Goal: Information Seeking & Learning: Find specific page/section

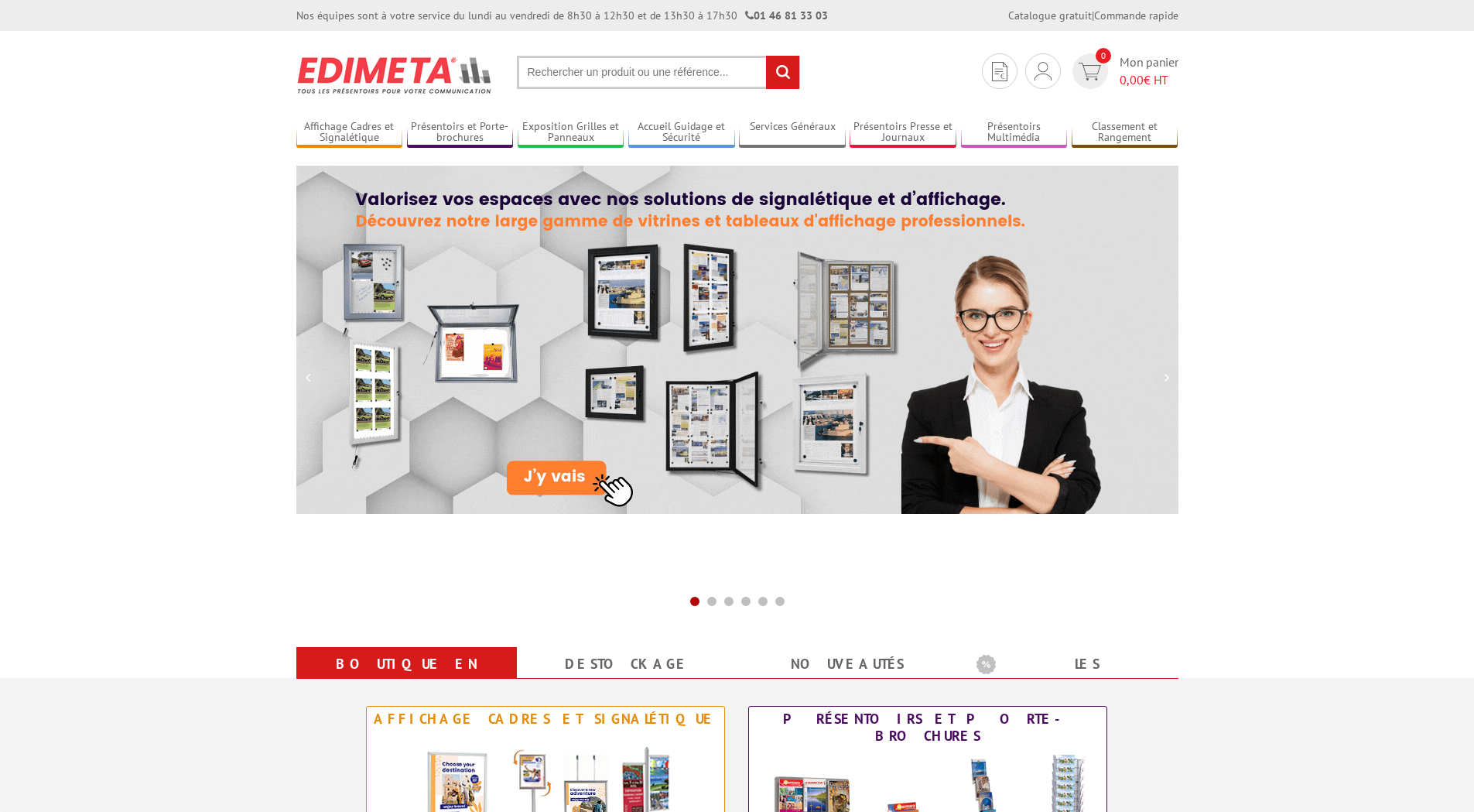
click at [566, 72] on input "text" at bounding box center [658, 72] width 283 height 33
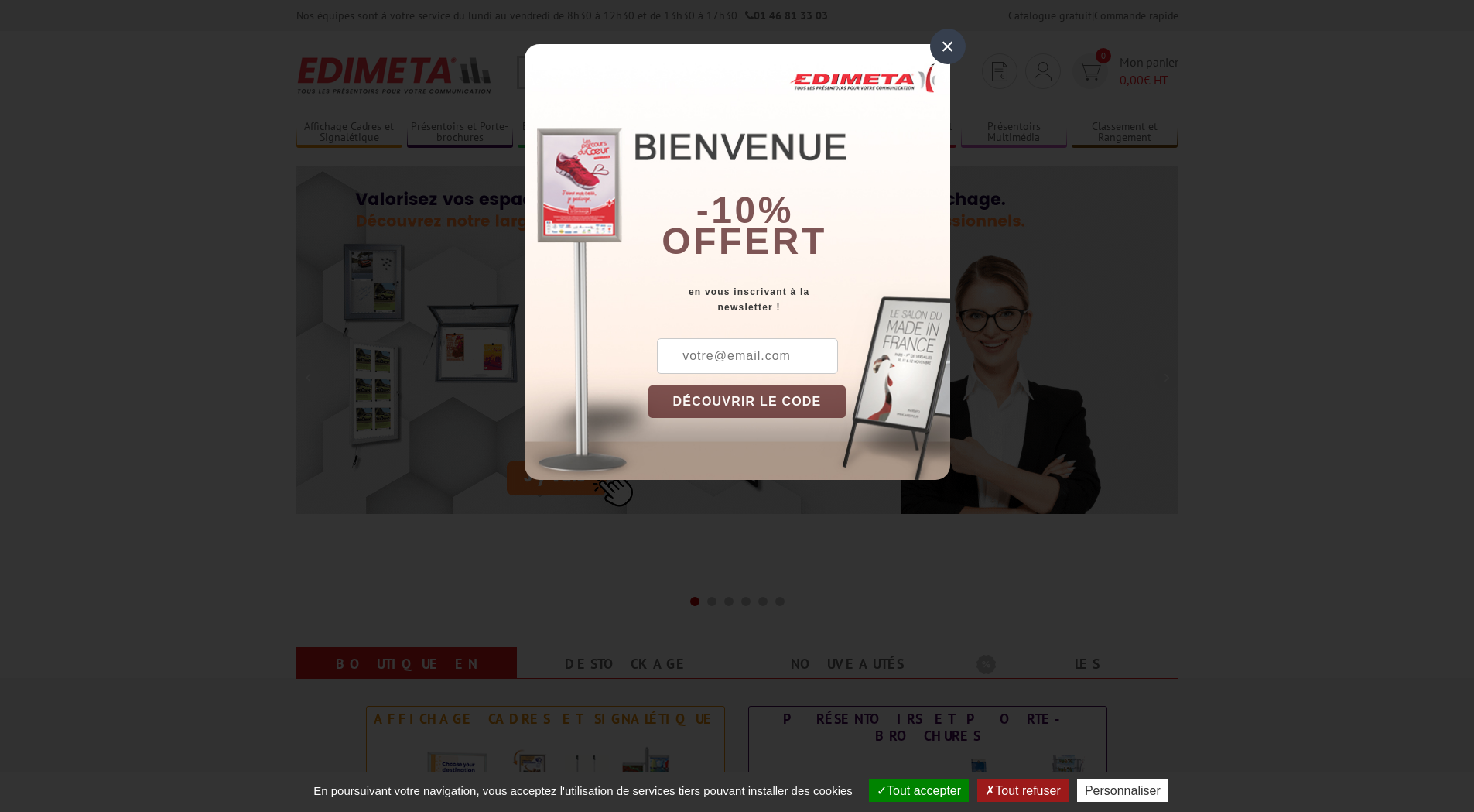
click at [957, 37] on div "×" at bounding box center [948, 46] width 36 height 36
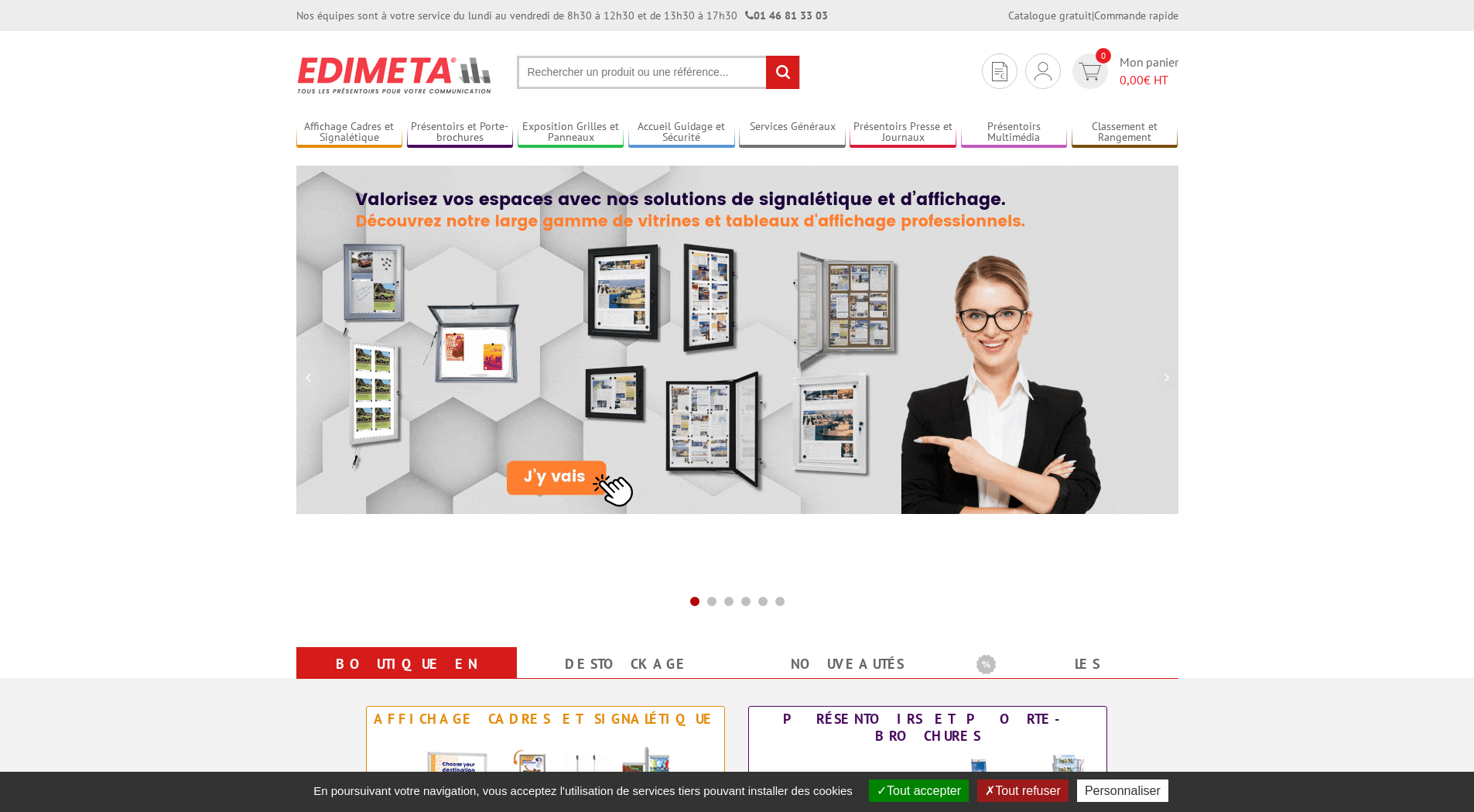
click at [551, 71] on input "text" at bounding box center [658, 72] width 283 height 33
paste input "VISUAL DISPLAYS – EDIMETA"
drag, startPoint x: 622, startPoint y: 71, endPoint x: 689, endPoint y: 62, distance: 67.6
click at [689, 62] on input "VISUAL DISPLAYS – EDIMETA" at bounding box center [658, 72] width 283 height 33
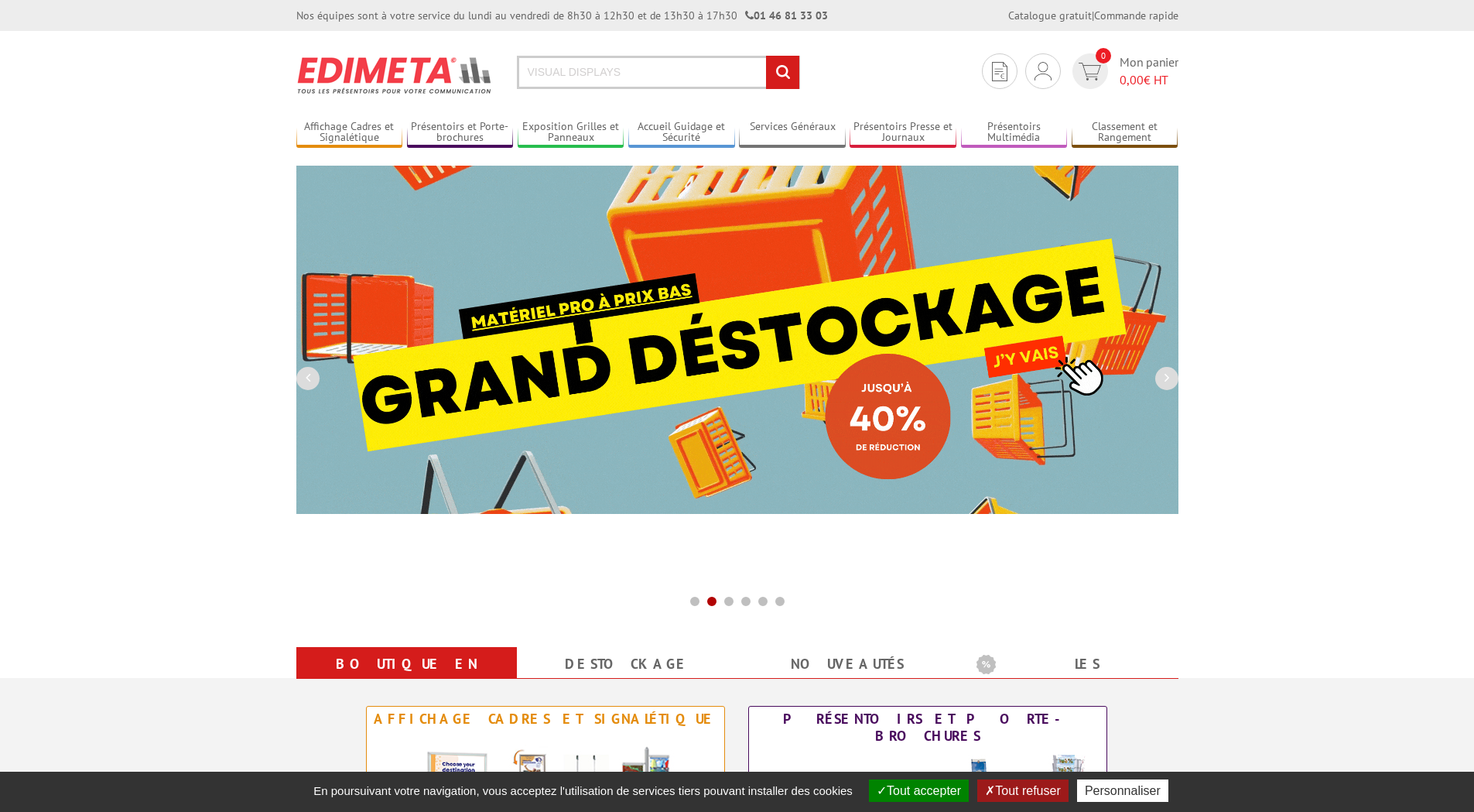
type input "VISUAL DISPLAYS"
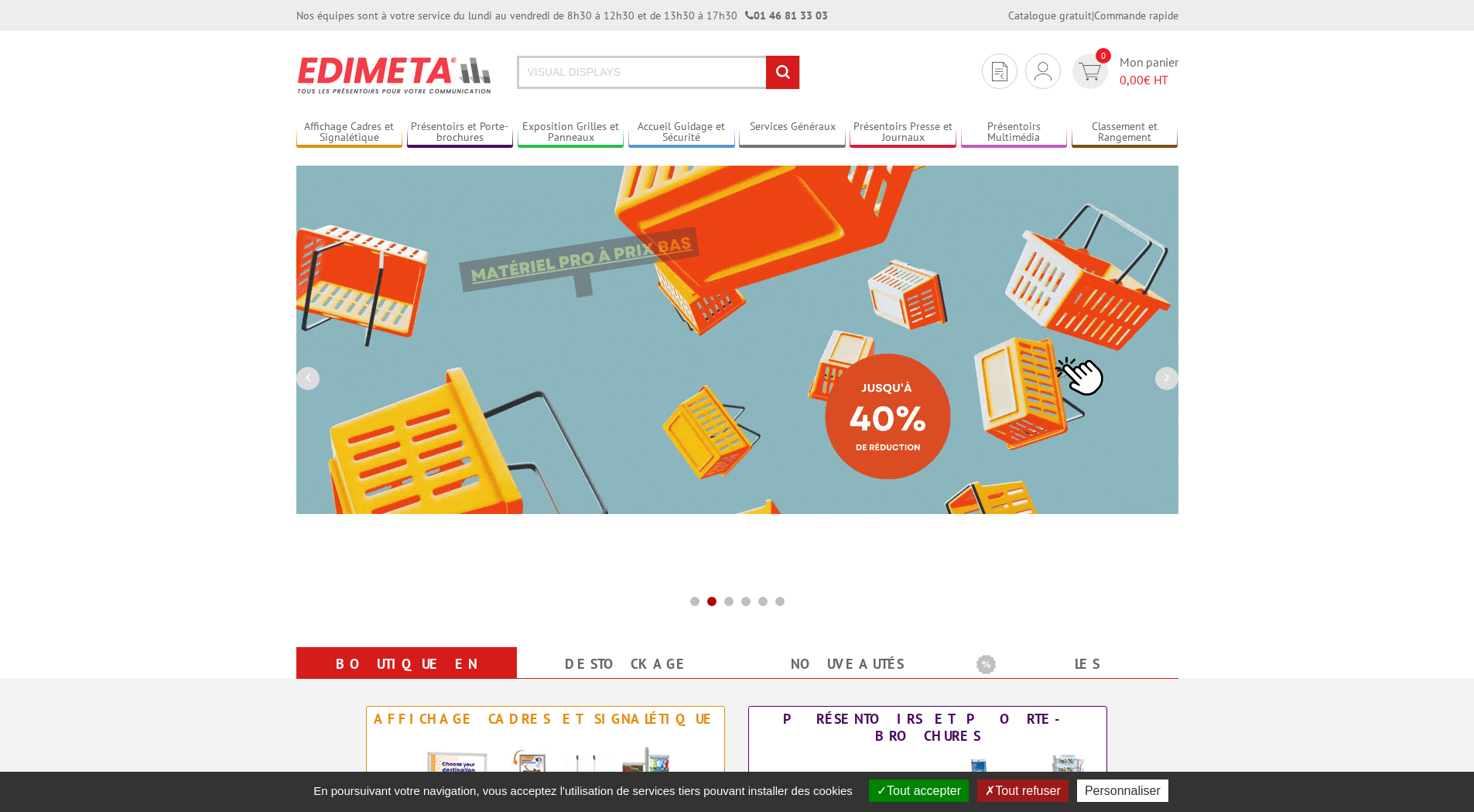
click at [766, 56] on input "rechercher" at bounding box center [783, 72] width 33 height 33
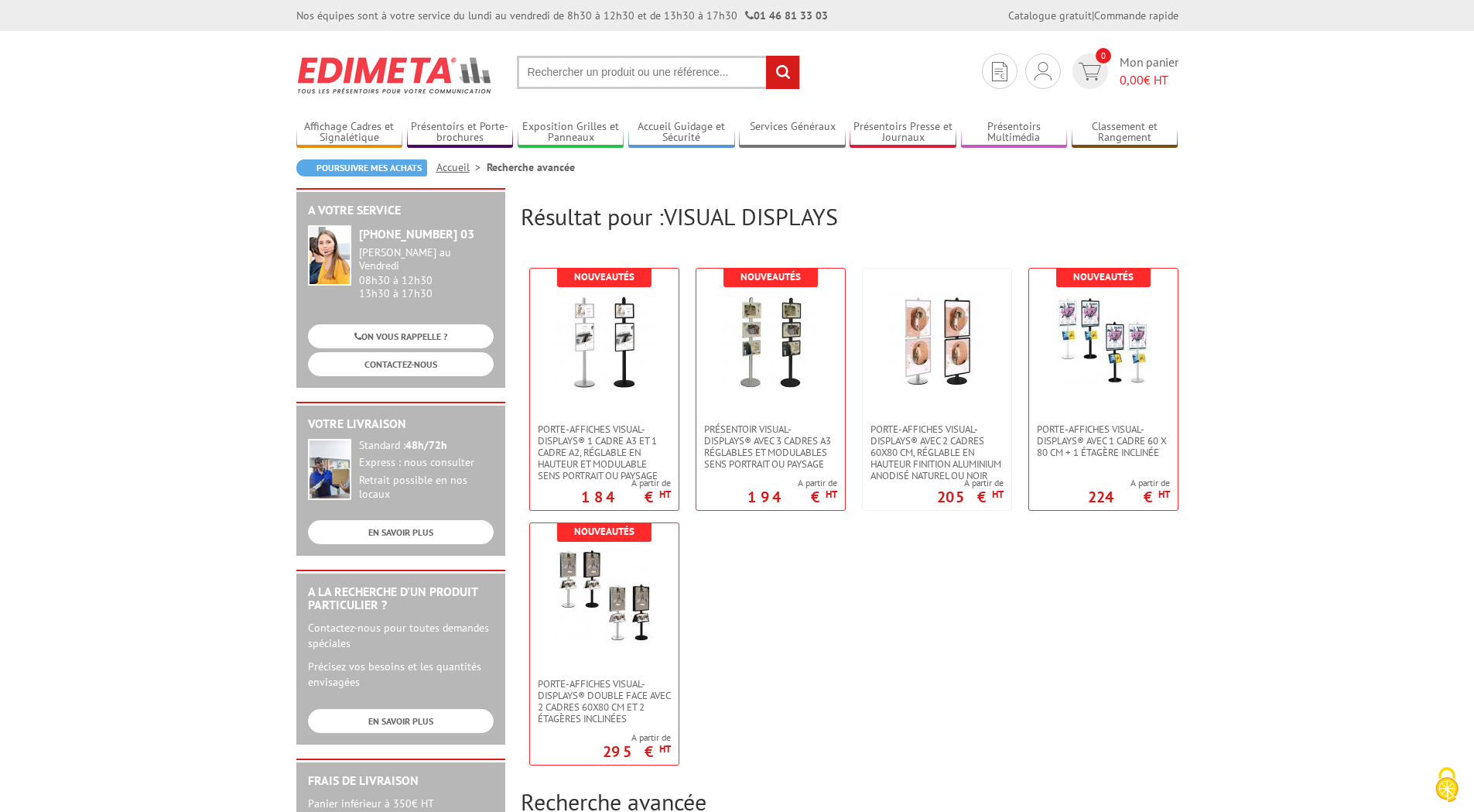
click at [725, 70] on input "text" at bounding box center [658, 72] width 283 height 33
paste input "VISUAL DISPLAYS – EDIMETA"
click at [718, 72] on input "VISUAL DISPLAYS – EDIMETA" at bounding box center [658, 72] width 283 height 33
type input "VISUAL DISPLAYS"
click at [777, 74] on input "rechercher" at bounding box center [783, 72] width 33 height 33
